Goal: Download file/media

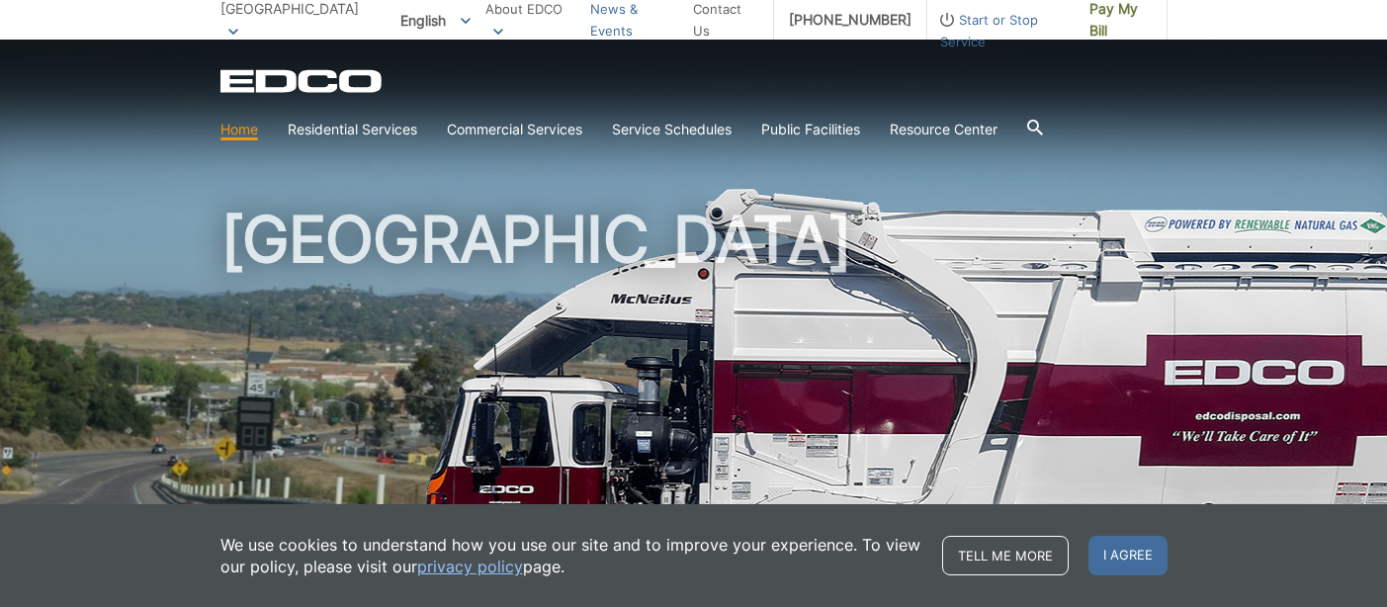
click at [628, 19] on link "News & Events" at bounding box center [634, 20] width 88 height 44
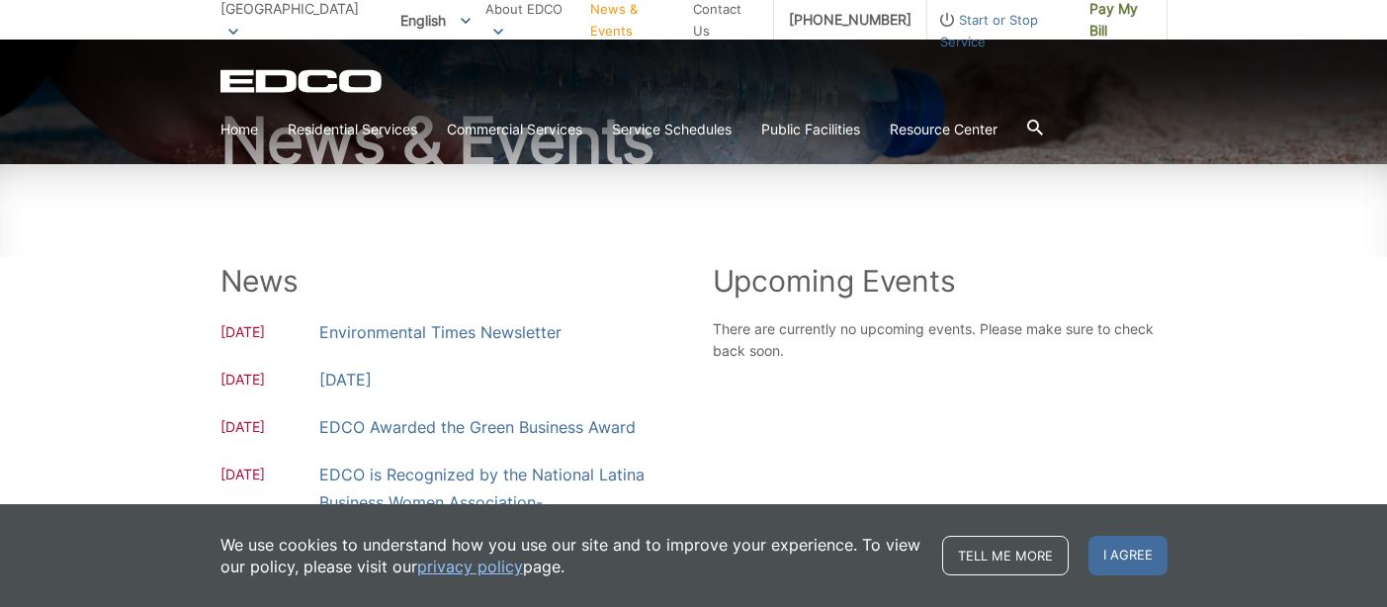
scroll to position [198, 0]
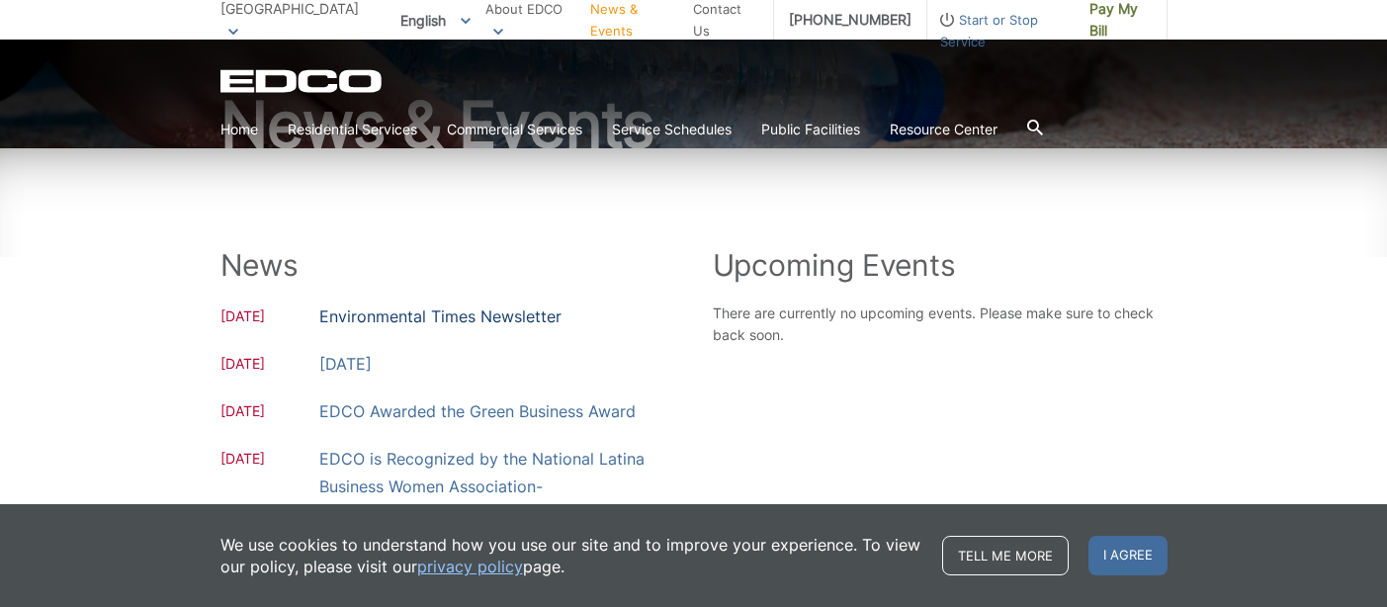
click at [476, 313] on link "Environmental Times Newsletter" at bounding box center [440, 317] width 242 height 28
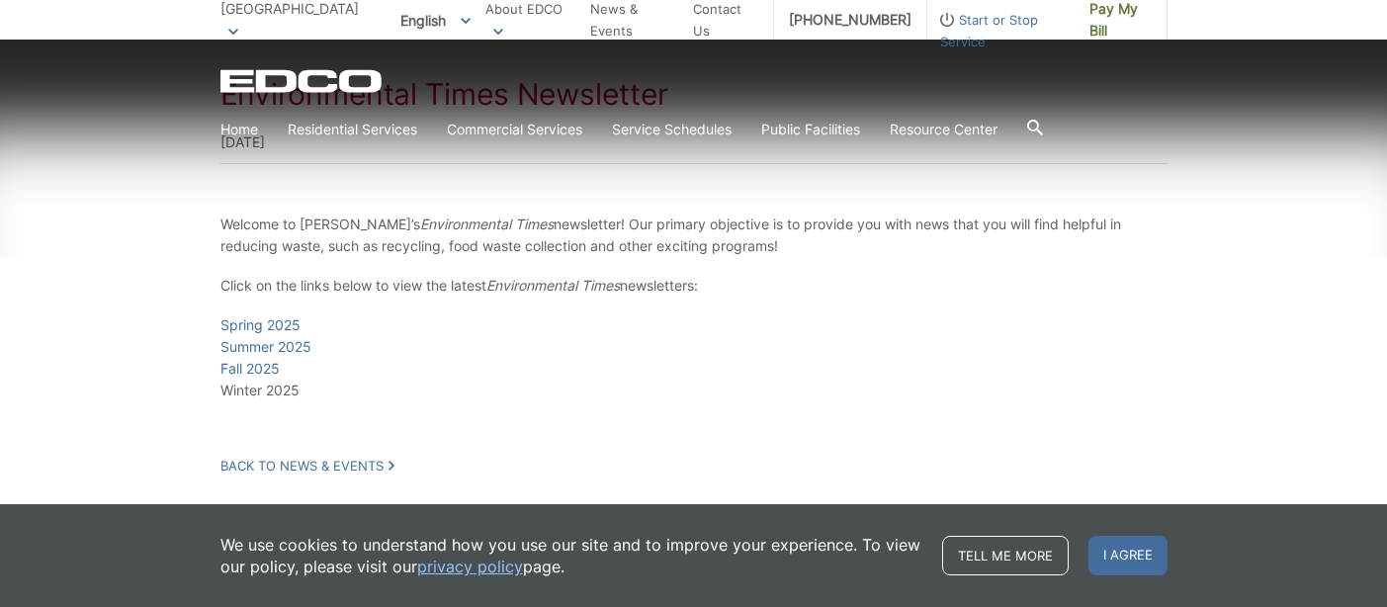
scroll to position [396, 0]
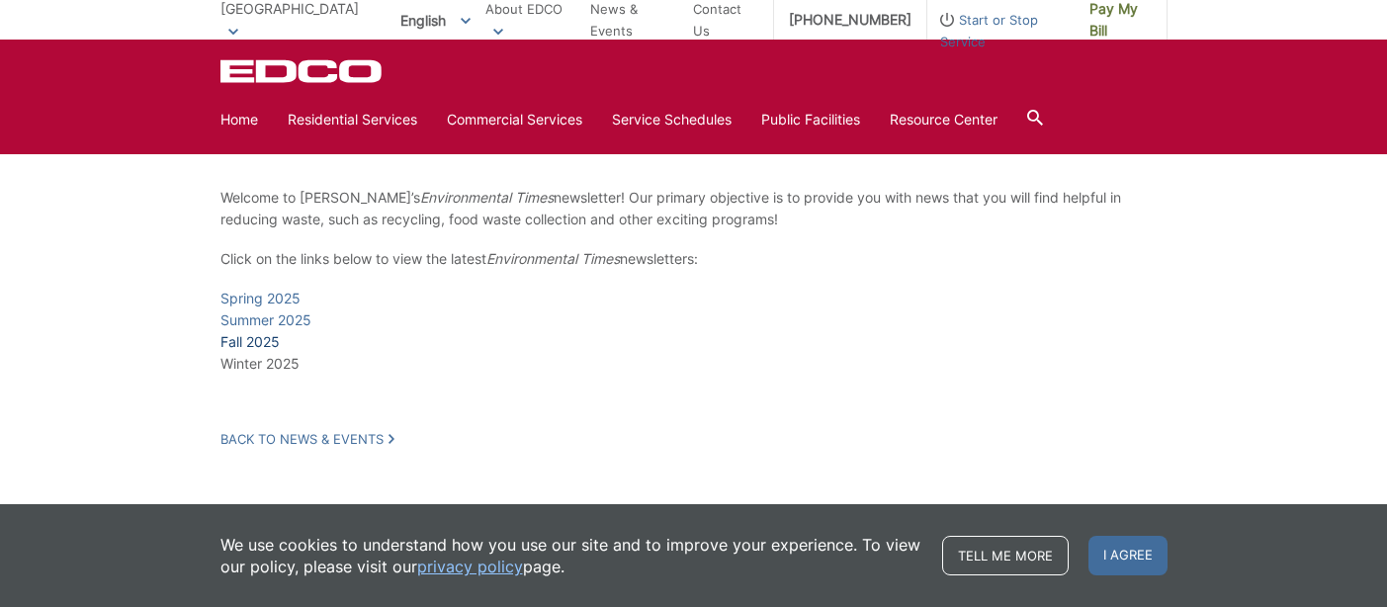
click at [266, 342] on link "Fall 2025" at bounding box center [250, 342] width 59 height 22
